Goal: Check status: Check status

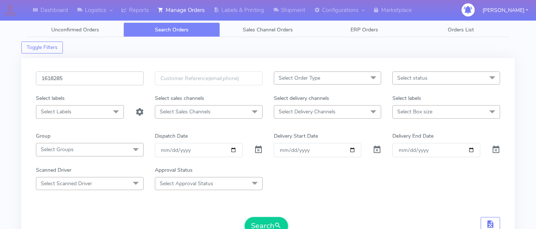
click at [85, 78] on input "1618285" at bounding box center [90, 78] width 108 height 14
paste input "1619390"
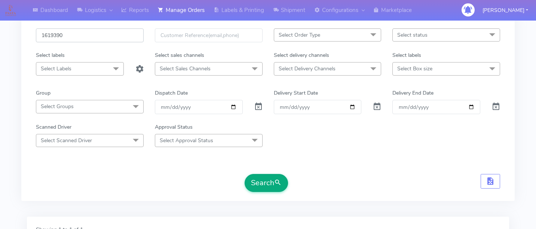
type input "1619390"
click at [259, 174] on button "Search" at bounding box center [266, 183] width 43 height 18
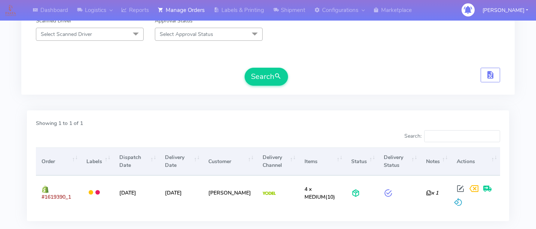
scroll to position [0, 0]
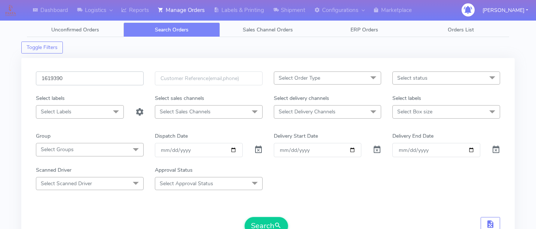
click at [95, 76] on input "1619390" at bounding box center [90, 78] width 108 height 14
paste input "1619144"
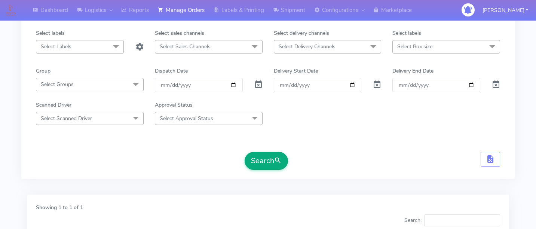
type input "1619144"
click at [256, 166] on button "Search" at bounding box center [266, 161] width 43 height 18
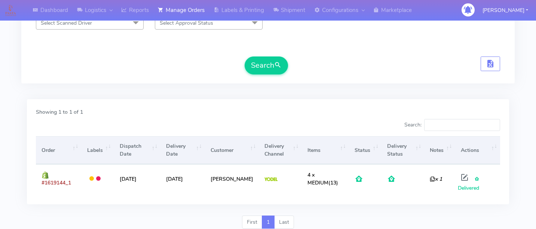
scroll to position [0, 0]
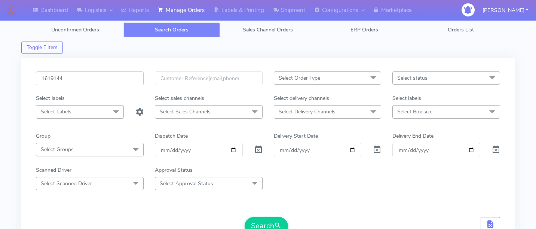
click at [83, 75] on input "1619144" at bounding box center [90, 78] width 108 height 14
paste input "1618846"
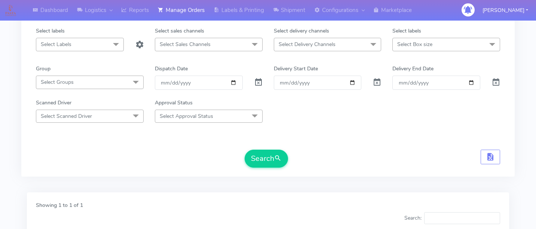
scroll to position [88, 0]
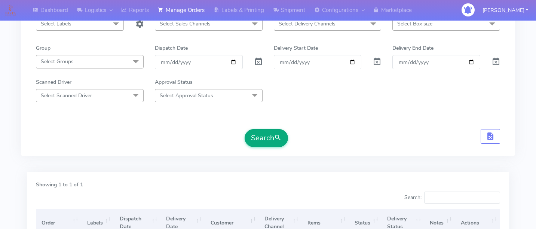
type input "1618846"
click at [268, 135] on button "Search" at bounding box center [266, 138] width 43 height 18
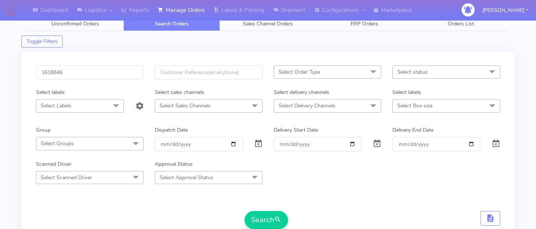
scroll to position [0, 0]
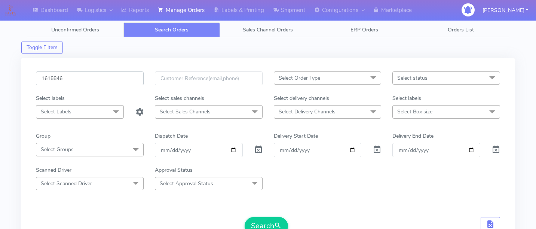
click at [81, 78] on input "1618846" at bounding box center [90, 78] width 108 height 14
paste input "1619383"
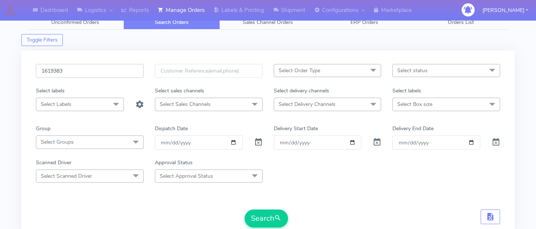
scroll to position [12, 0]
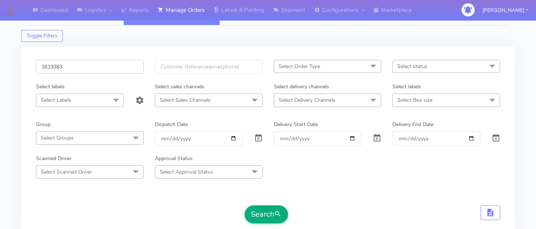
type input "1619383"
click at [264, 211] on button "Search" at bounding box center [266, 214] width 43 height 18
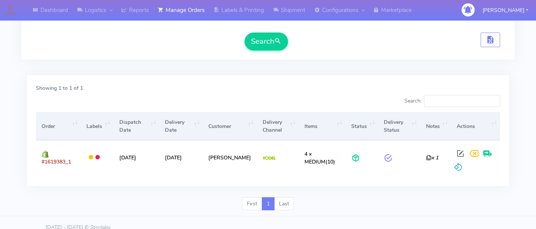
scroll to position [0, 0]
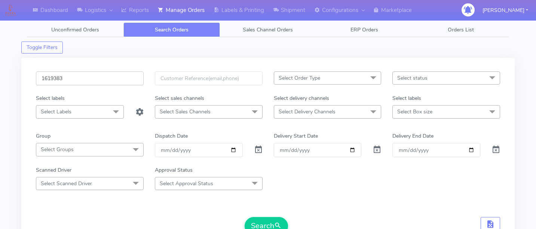
click at [83, 80] on input "1619383" at bounding box center [90, 78] width 108 height 14
paste input "1619421"
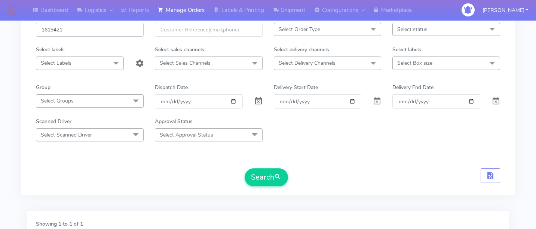
scroll to position [49, 0]
type input "1619421"
click at [263, 183] on button "Search" at bounding box center [266, 177] width 43 height 18
click at [312, 168] on form "1619421 Select Order Type Select All MEALS ATAVI One Off Pasta Club Gift Kit Ev…" at bounding box center [268, 104] width 464 height 164
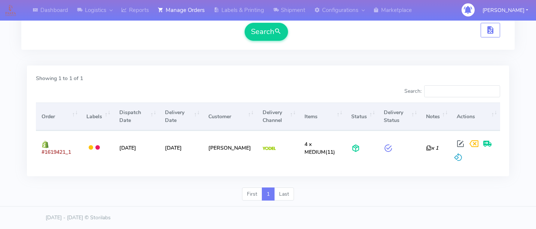
scroll to position [0, 0]
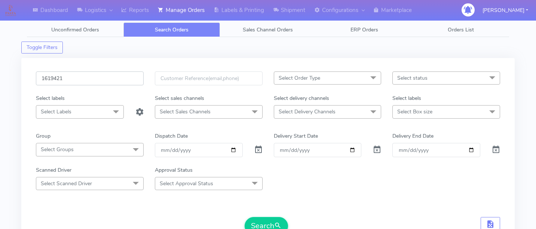
click at [103, 80] on input "1619421" at bounding box center [90, 78] width 108 height 14
paste input "1618754"
type input "1618754"
click at [267, 218] on button "Search" at bounding box center [266, 226] width 43 height 18
